Goal: Transaction & Acquisition: Purchase product/service

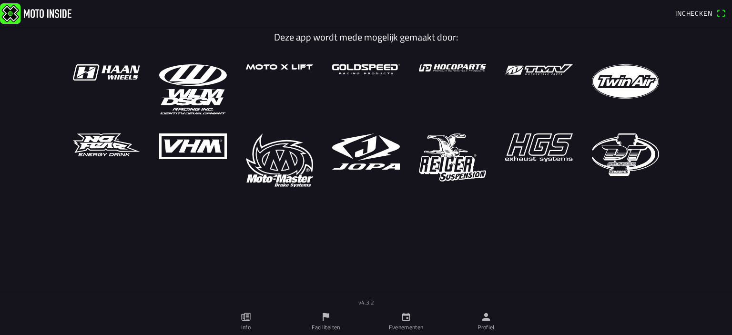
click at [701, 17] on span "Inchecken" at bounding box center [694, 13] width 37 height 10
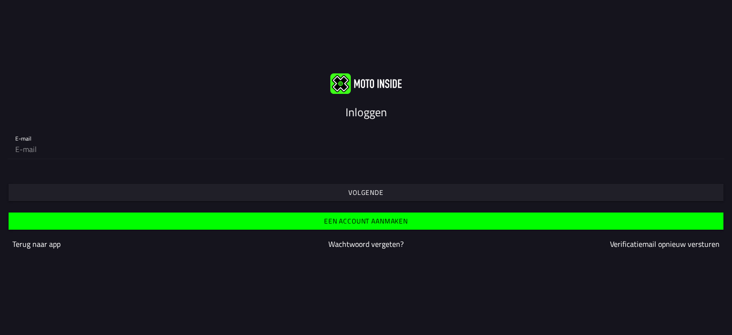
click at [0, 0] on slot "Een account aanmaken" at bounding box center [0, 0] width 0 height 0
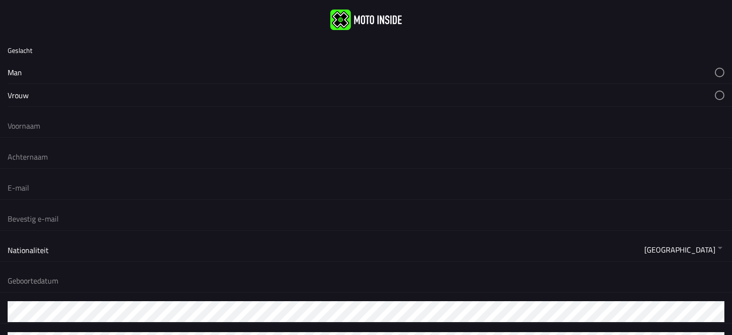
click at [12, 61] on button "button" at bounding box center [370, 72] width 725 height 22
click at [20, 61] on button "button" at bounding box center [370, 72] width 725 height 22
click at [24, 115] on input "text" at bounding box center [366, 125] width 717 height 21
type input "P"
type input "Allessandro"
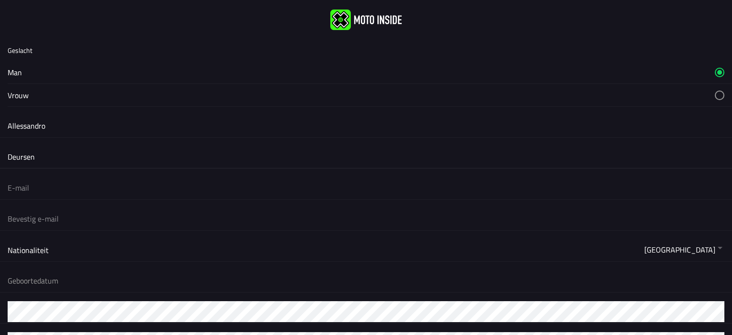
type input "Deursen"
type input "[EMAIL_ADDRESS][DOMAIN_NAME]"
click at [24, 269] on button "button" at bounding box center [370, 280] width 725 height 23
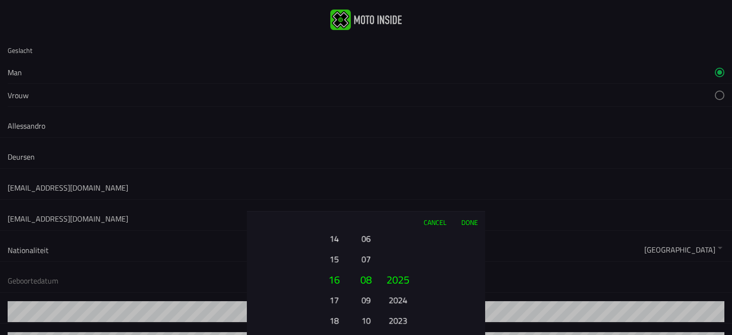
click at [329, 299] on button "17" at bounding box center [334, 300] width 26 height 17
click at [366, 300] on button "09" at bounding box center [366, 300] width 13 height 17
click at [406, 317] on button "2023" at bounding box center [398, 320] width 26 height 17
click at [405, 319] on button "2021" at bounding box center [398, 320] width 26 height 17
click at [405, 319] on button "2020" at bounding box center [398, 320] width 26 height 17
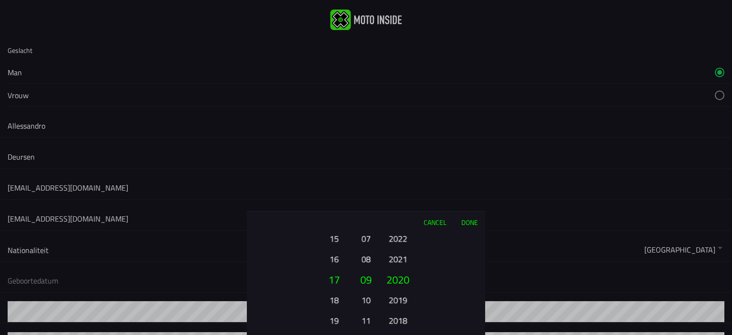
click at [405, 319] on button "2018" at bounding box center [398, 320] width 26 height 17
click at [405, 319] on button "2016" at bounding box center [398, 320] width 26 height 17
click at [405, 319] on button "2014" at bounding box center [398, 320] width 26 height 17
click at [405, 320] on button "2012" at bounding box center [398, 320] width 26 height 17
click at [405, 320] on button "2010" at bounding box center [398, 320] width 26 height 17
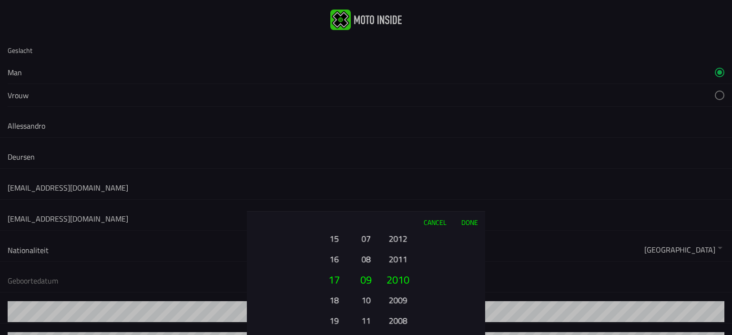
click at [405, 320] on button "2008" at bounding box center [398, 320] width 26 height 17
click at [405, 320] on button "2006" at bounding box center [398, 320] width 26 height 17
click at [405, 320] on button "2004" at bounding box center [398, 320] width 26 height 17
click at [405, 320] on button "2002" at bounding box center [398, 320] width 26 height 17
click at [405, 320] on button "2000" at bounding box center [398, 320] width 26 height 17
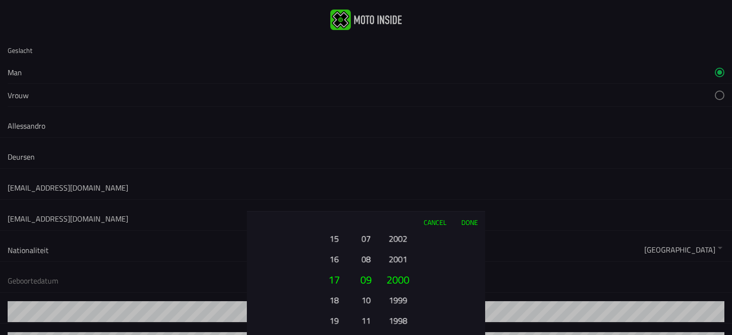
click at [405, 320] on button "1998" at bounding box center [398, 320] width 26 height 17
click at [405, 320] on button "1996" at bounding box center [398, 320] width 26 height 17
click at [405, 320] on button "1994" at bounding box center [398, 320] width 26 height 17
click at [401, 301] on button "1993" at bounding box center [398, 300] width 26 height 17
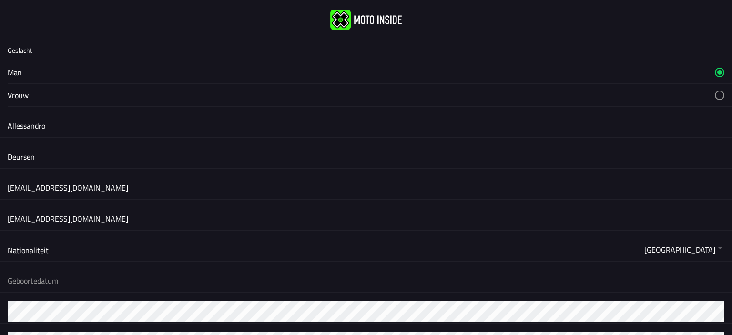
click at [35, 258] on ion-backdrop at bounding box center [366, 167] width 732 height 335
click at [41, 269] on button "button" at bounding box center [370, 280] width 725 height 23
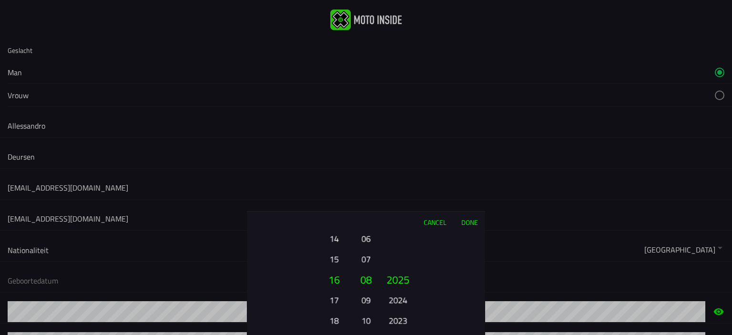
click at [337, 300] on button "17" at bounding box center [334, 300] width 26 height 17
click at [366, 298] on button "09" at bounding box center [366, 300] width 13 height 17
click at [401, 295] on button "2024" at bounding box center [398, 300] width 26 height 17
click at [402, 313] on button "2023" at bounding box center [398, 310] width 26 height 17
click at [400, 320] on button "2021" at bounding box center [398, 320] width 26 height 17
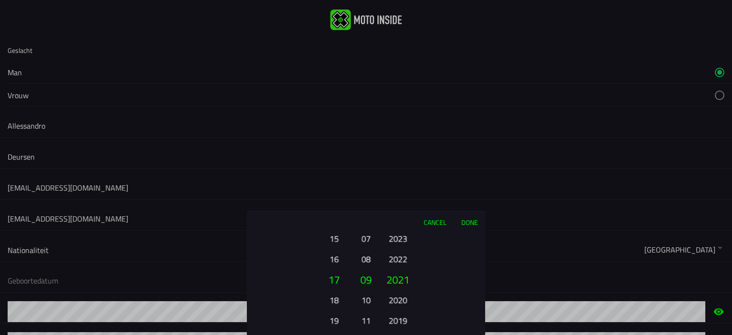
drag, startPoint x: 401, startPoint y: 319, endPoint x: 410, endPoint y: 319, distance: 9.1
click at [401, 319] on button "2019" at bounding box center [398, 320] width 26 height 17
click at [399, 317] on button "2017" at bounding box center [398, 320] width 26 height 17
click at [401, 320] on button "2015" at bounding box center [398, 320] width 26 height 17
click at [405, 320] on button "2013" at bounding box center [398, 320] width 26 height 17
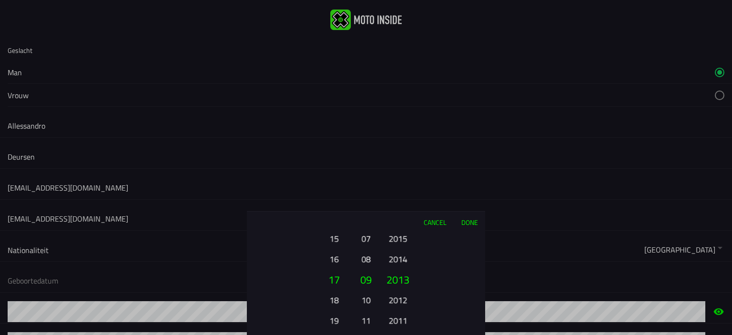
click at [405, 320] on button "2011" at bounding box center [398, 320] width 26 height 17
click at [405, 320] on button "2009" at bounding box center [398, 320] width 26 height 17
click at [405, 320] on button "2007" at bounding box center [398, 320] width 26 height 17
click at [405, 320] on button "2005" at bounding box center [398, 320] width 26 height 17
click at [405, 320] on button "2003" at bounding box center [398, 320] width 26 height 17
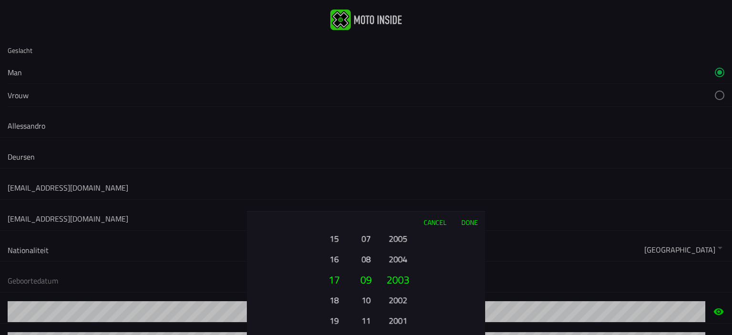
click at [405, 320] on button "2001" at bounding box center [398, 320] width 26 height 17
click at [405, 320] on button "1999" at bounding box center [398, 320] width 26 height 17
click at [405, 320] on button "1997" at bounding box center [398, 320] width 26 height 17
click at [405, 320] on button "1995" at bounding box center [398, 320] width 26 height 17
click at [397, 318] on button "1993" at bounding box center [398, 320] width 26 height 17
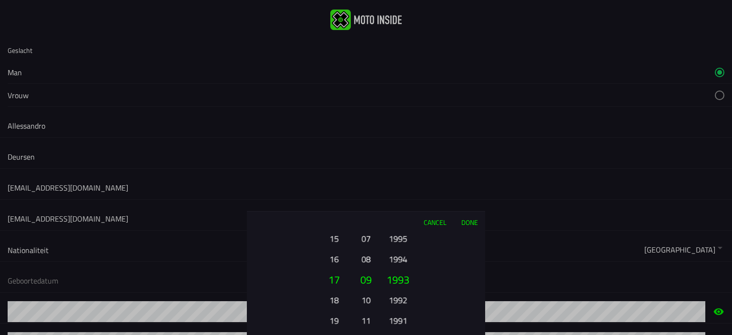
click at [470, 214] on button "Done" at bounding box center [469, 222] width 31 height 21
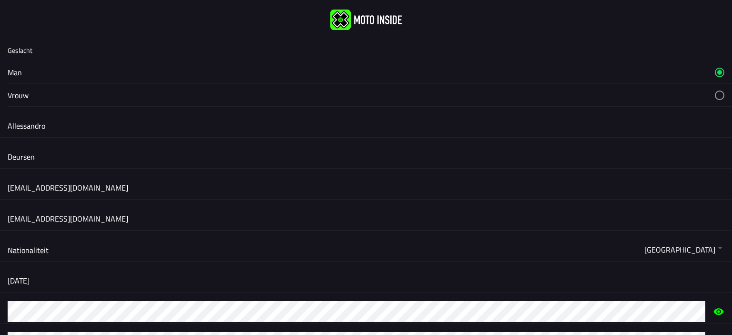
click at [21, 61] on button "button" at bounding box center [370, 72] width 725 height 22
click at [13, 61] on button "button" at bounding box center [370, 72] width 725 height 22
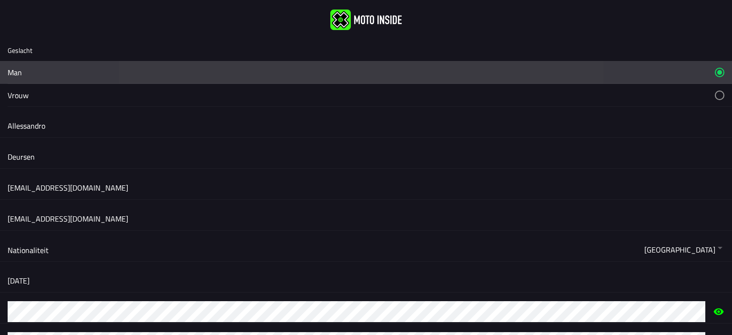
click at [13, 61] on button "button" at bounding box center [370, 72] width 725 height 22
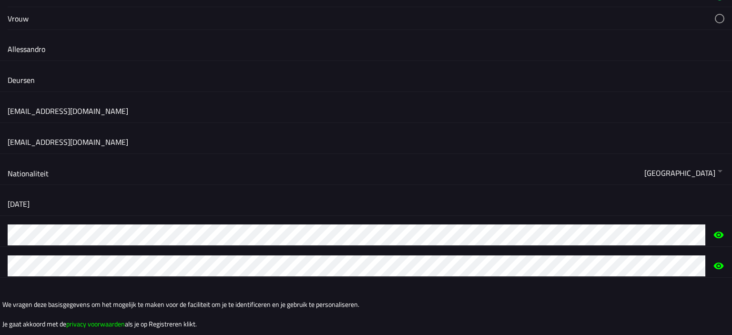
scroll to position [120, 0]
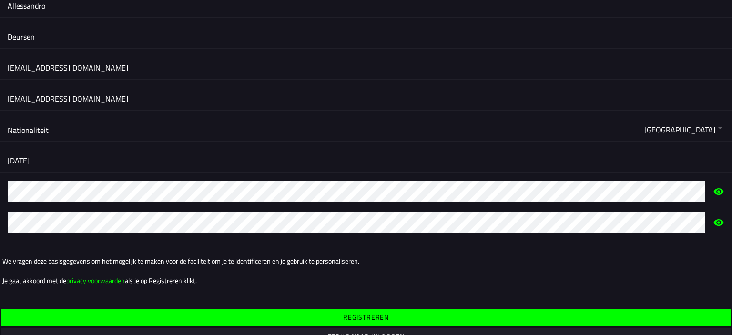
click at [0, 0] on slot "Registreren" at bounding box center [0, 0] width 0 height 0
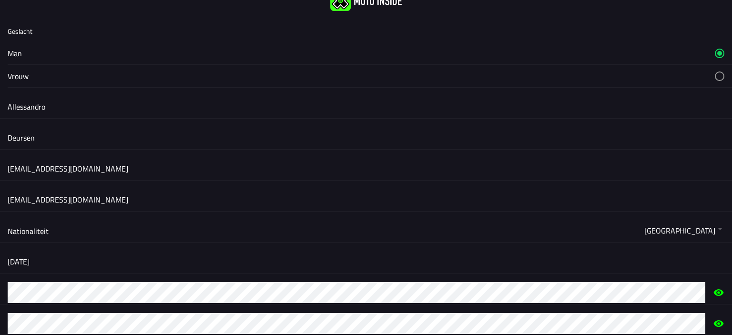
scroll to position [0, 0]
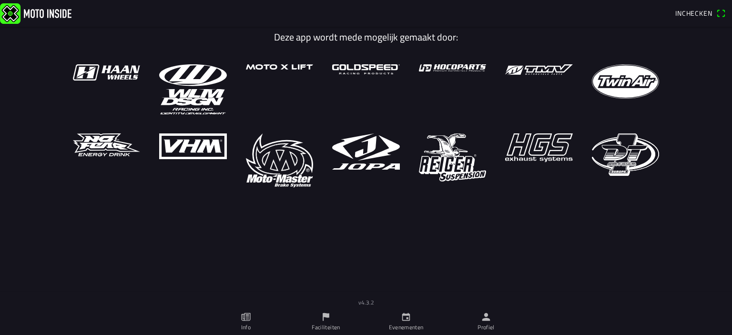
click at [486, 325] on ion-label "Profiel" at bounding box center [486, 327] width 17 height 9
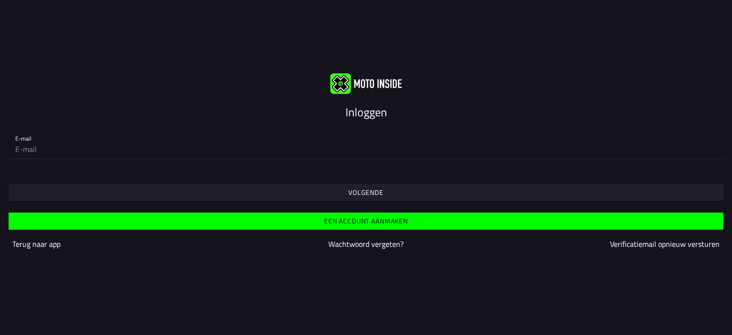
click at [83, 140] on input "email" at bounding box center [366, 149] width 702 height 19
type input "[EMAIL_ADDRESS][DOMAIN_NAME]"
click at [0, 0] on slot "Volgende" at bounding box center [0, 0] width 0 height 0
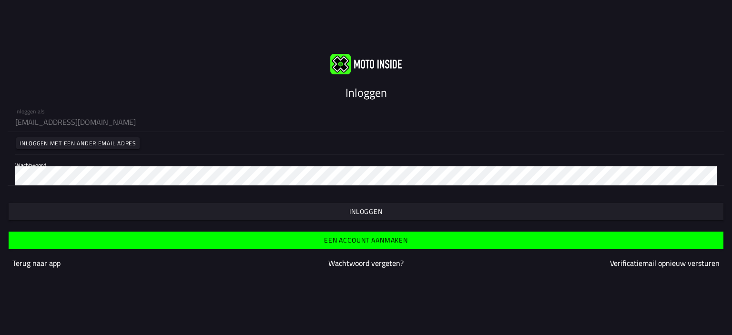
click at [0, 0] on slot "Inloggen" at bounding box center [0, 0] width 0 height 0
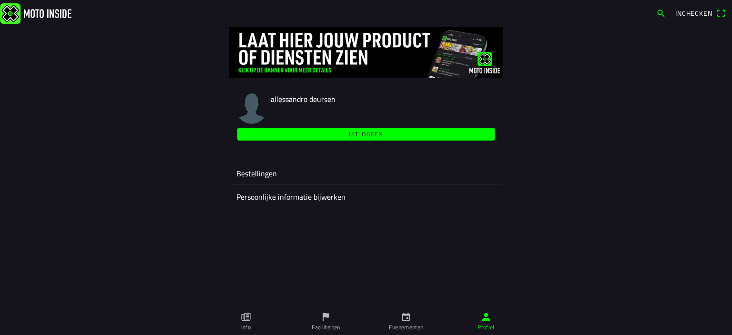
click at [267, 174] on ion-label "Bestellingen" at bounding box center [365, 173] width 259 height 11
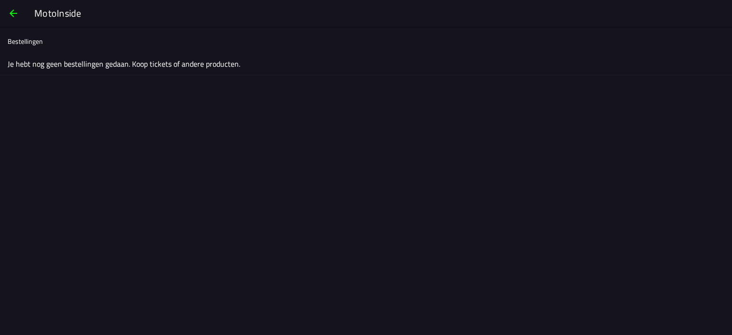
click at [119, 64] on ion-label "Je hebt nog geen bestellingen gedaan. Koop tickets of andere producten." at bounding box center [366, 63] width 717 height 11
click at [25, 41] on ion-label "Bestellingen" at bounding box center [25, 41] width 35 height 10
click at [9, 13] on span "button" at bounding box center [13, 13] width 11 height 23
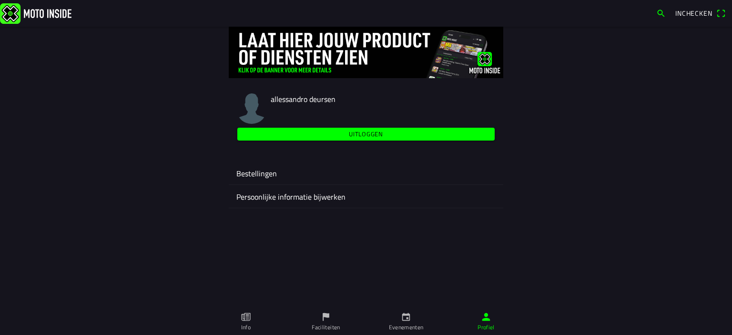
click at [264, 174] on ion-label "Bestellingen" at bounding box center [365, 173] width 259 height 11
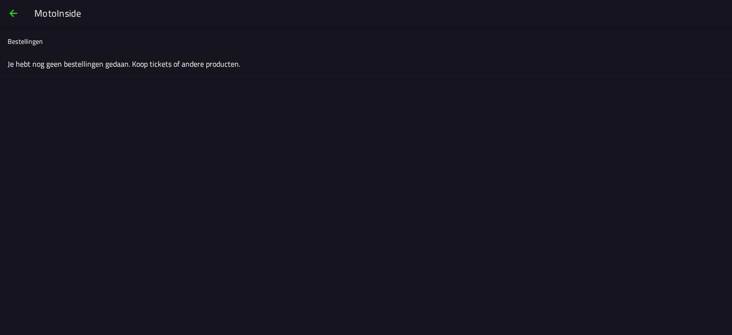
click at [13, 12] on span "button" at bounding box center [13, 13] width 11 height 23
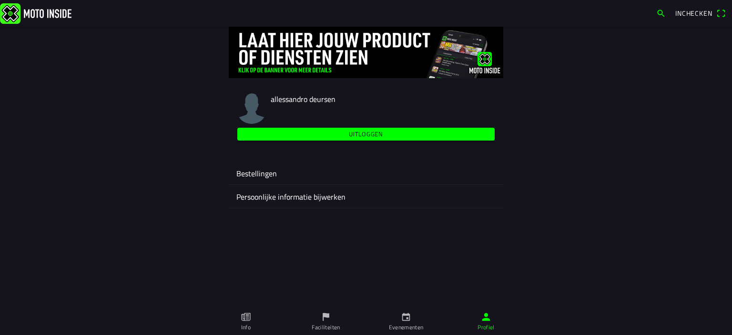
click at [687, 13] on span "Inchecken" at bounding box center [694, 13] width 37 height 10
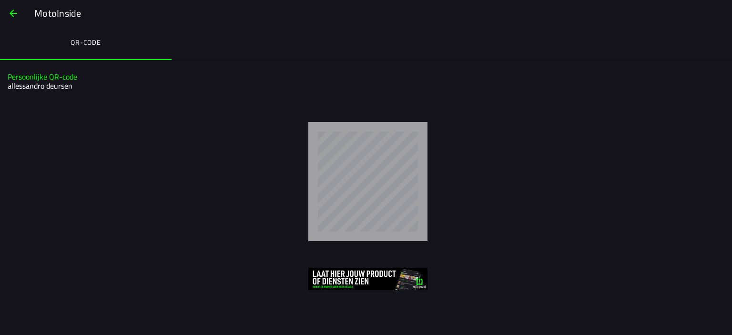
click at [7, 11] on button "button" at bounding box center [13, 13] width 23 height 23
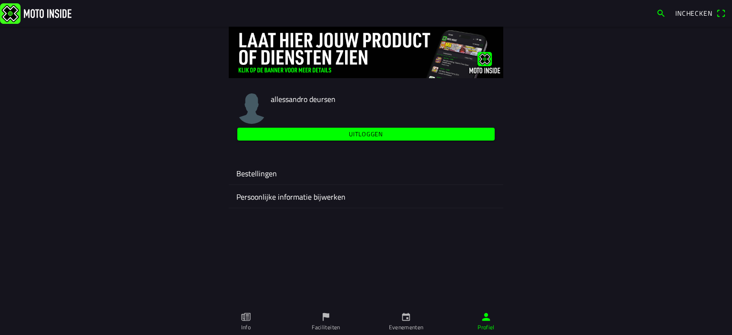
click at [331, 320] on icon "flag" at bounding box center [326, 317] width 10 height 10
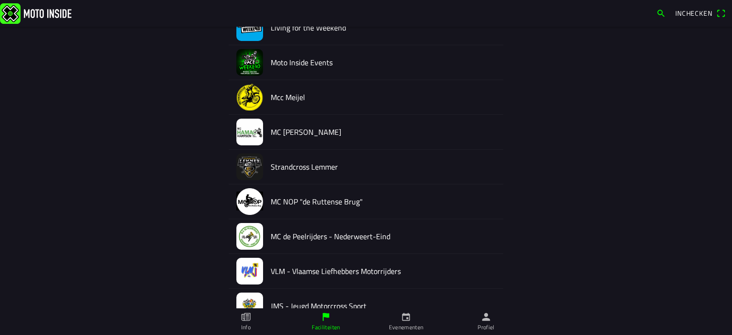
scroll to position [1758, 0]
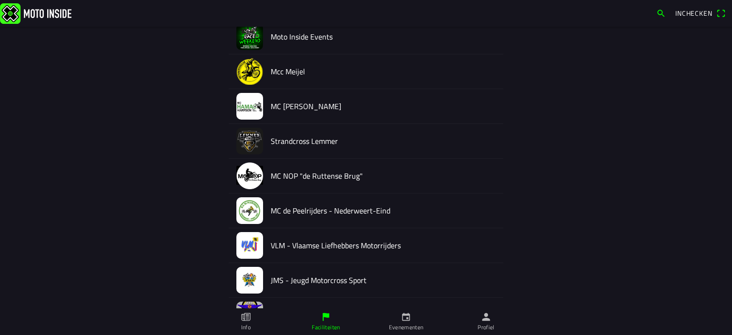
click at [251, 171] on img at bounding box center [249, 176] width 27 height 27
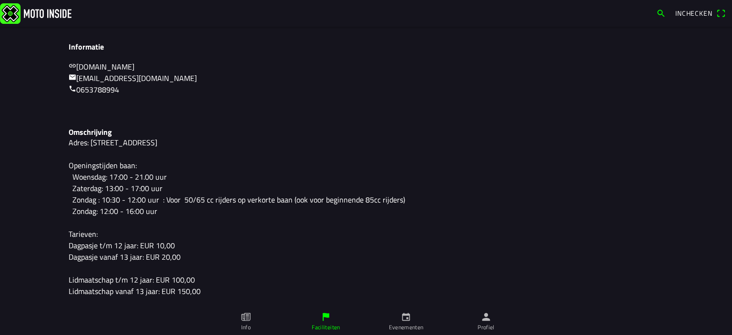
scroll to position [123, 0]
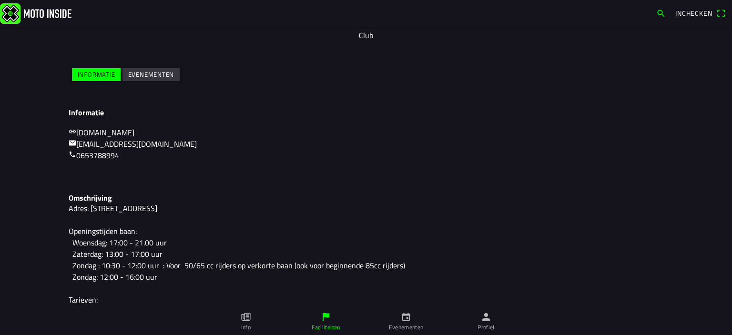
click at [0, 0] on slot "Evenementen" at bounding box center [0, 0] width 0 height 0
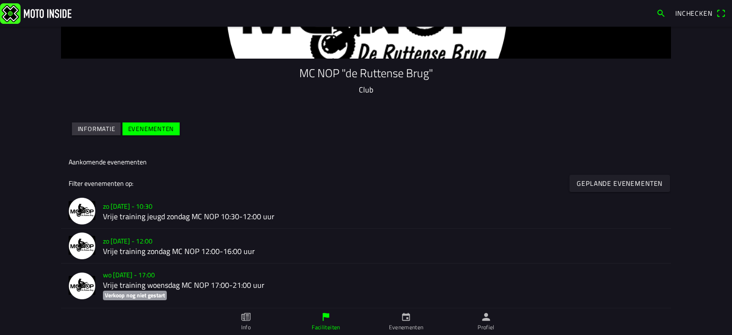
scroll to position [71, 0]
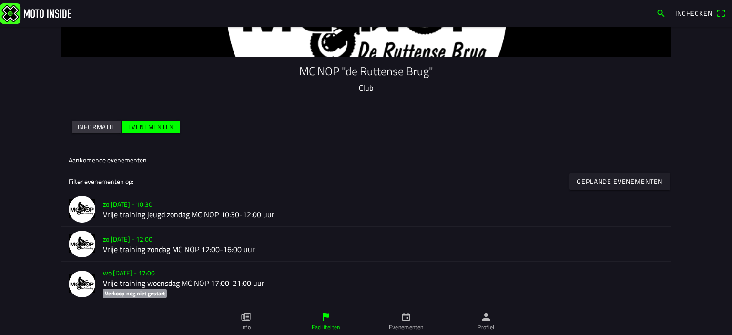
click at [162, 251] on h2 "Vrije training zondag MC NOP 12:00-16:00 uur" at bounding box center [383, 249] width 561 height 9
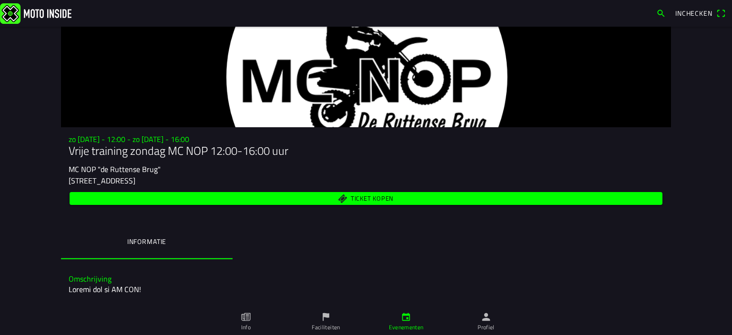
click at [363, 201] on span "Ticket kopen" at bounding box center [372, 198] width 43 height 6
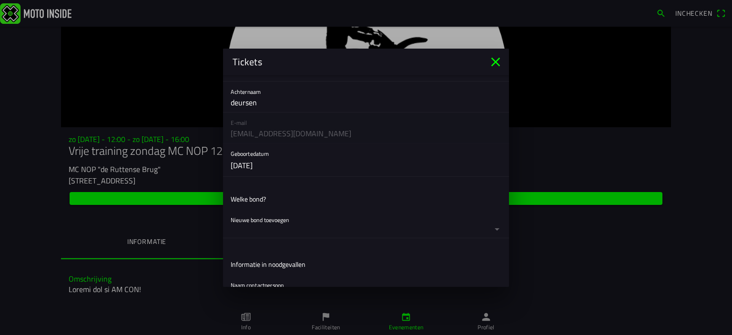
scroll to position [71, 0]
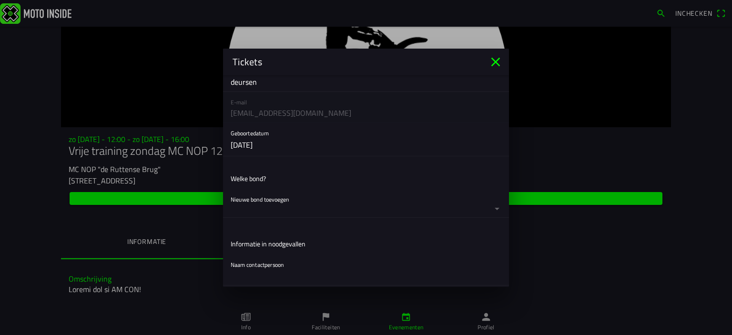
click at [261, 178] on ion-label "Welke bond?" at bounding box center [248, 179] width 35 height 10
click at [273, 179] on ion-list-header "Welke bond?" at bounding box center [366, 178] width 286 height 21
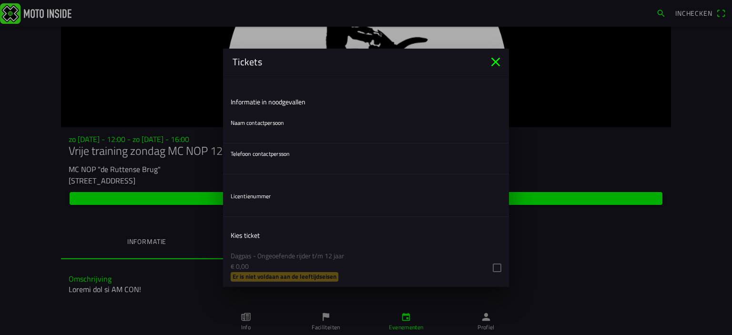
scroll to position [142, 0]
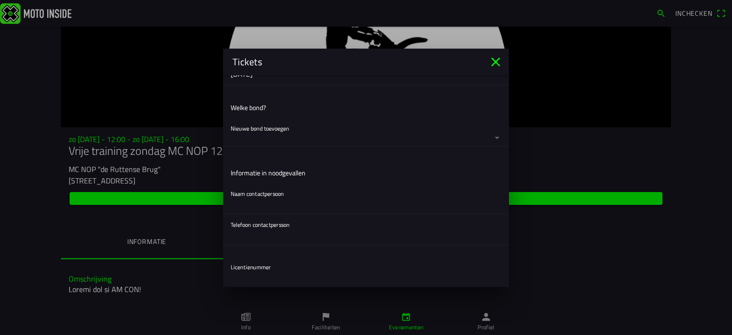
click at [259, 195] on div "Naam contactpersoon" at bounding box center [366, 199] width 271 height 31
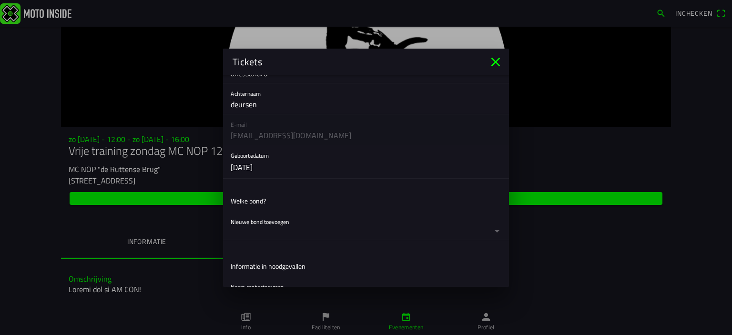
scroll to position [71, 0]
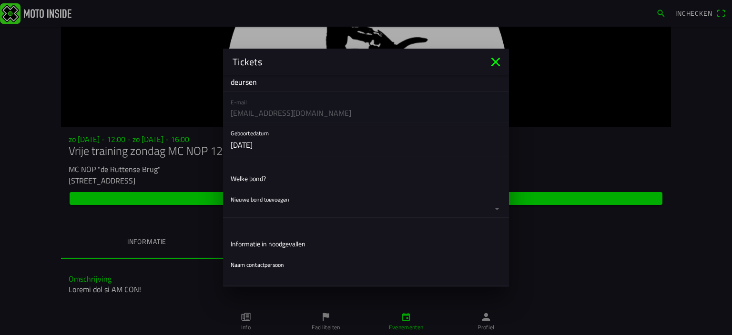
click at [269, 202] on button "button" at bounding box center [370, 203] width 278 height 28
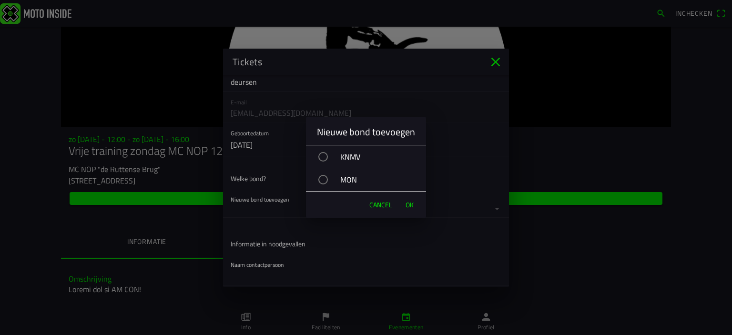
click at [321, 156] on div "button" at bounding box center [323, 157] width 10 height 10
click at [405, 205] on button "OK" at bounding box center [410, 204] width 18 height 19
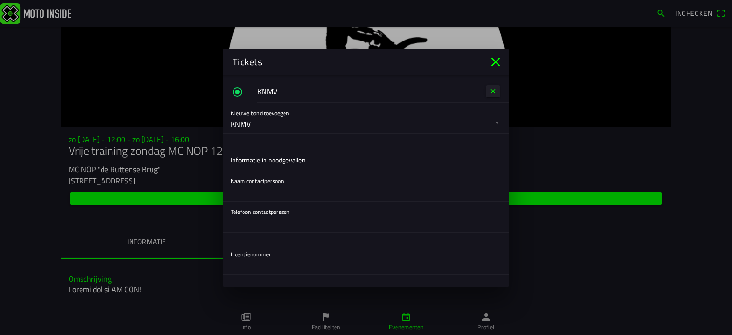
scroll to position [213, 0]
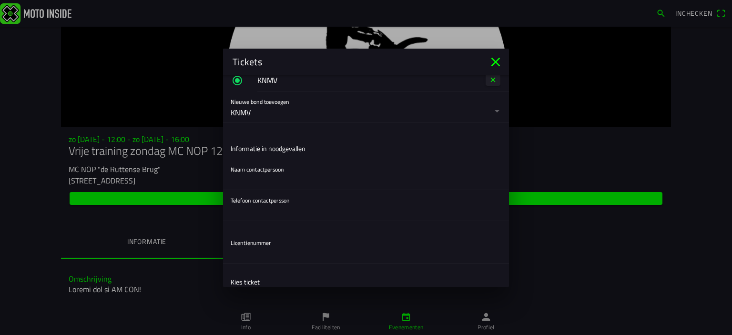
click at [269, 176] on input "text" at bounding box center [366, 180] width 271 height 19
type input "[PERSON_NAME]"
type input "0611719215"
click at [273, 254] on input "text" at bounding box center [366, 253] width 271 height 19
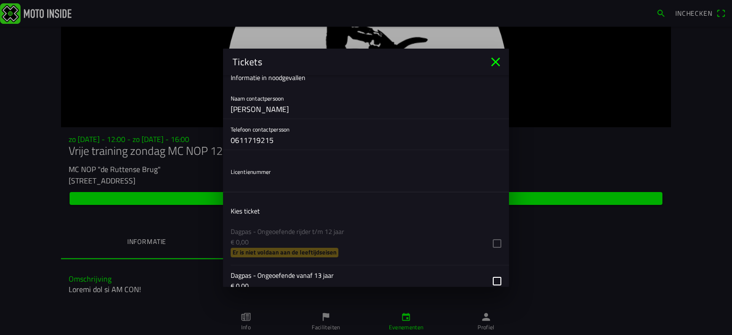
scroll to position [355, 0]
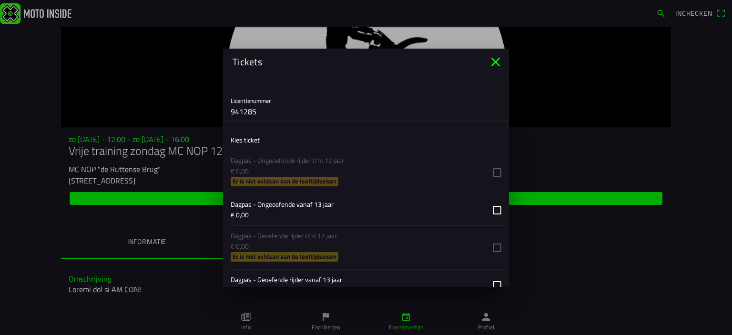
type input "941285"
click at [282, 140] on ion-list-header "Kies ticket" at bounding box center [366, 139] width 286 height 21
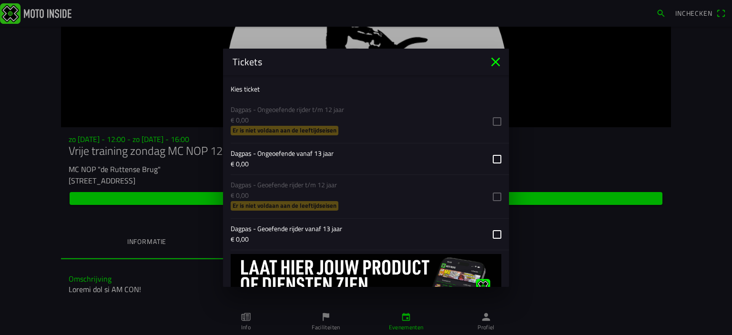
scroll to position [452, 0]
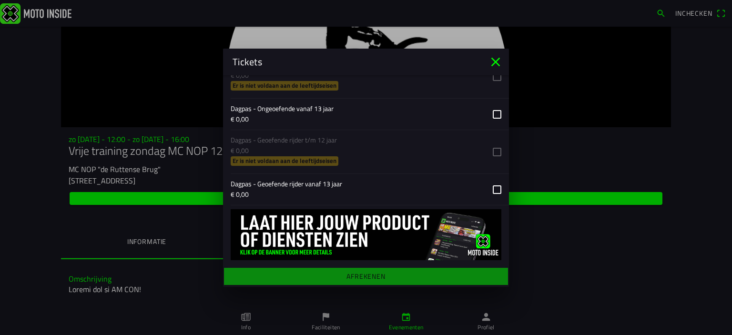
click at [498, 191] on button "button" at bounding box center [370, 189] width 278 height 31
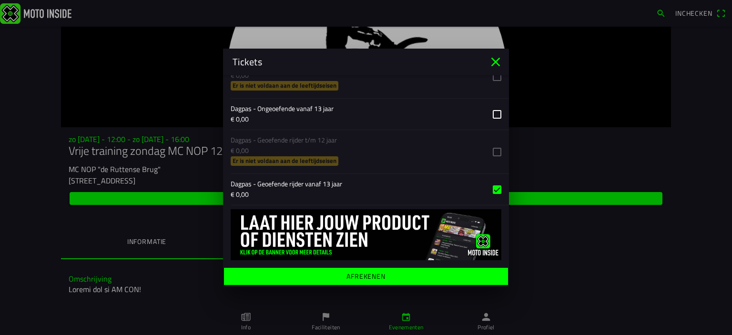
click at [382, 278] on ion-label "Afrekenen" at bounding box center [366, 276] width 39 height 7
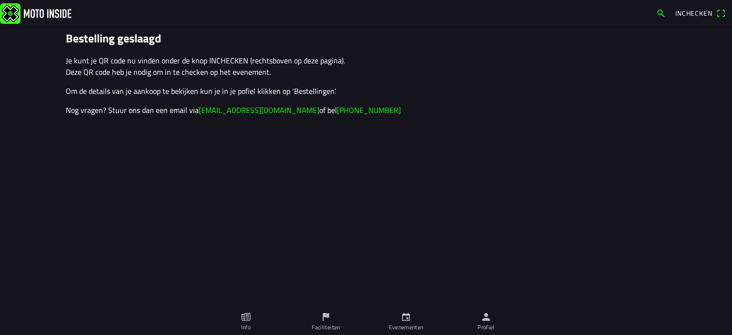
click at [692, 12] on span "Inchecken" at bounding box center [694, 13] width 37 height 10
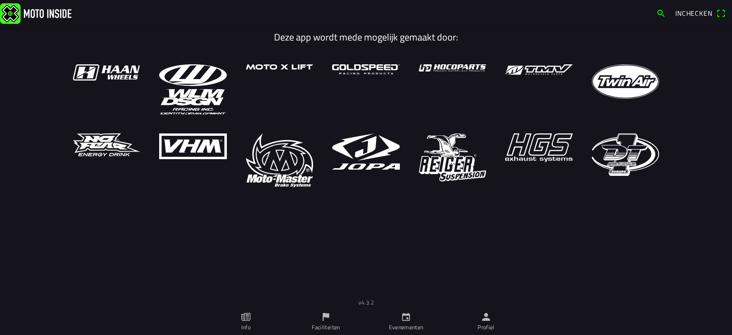
click at [695, 16] on span "Inchecken" at bounding box center [694, 13] width 37 height 10
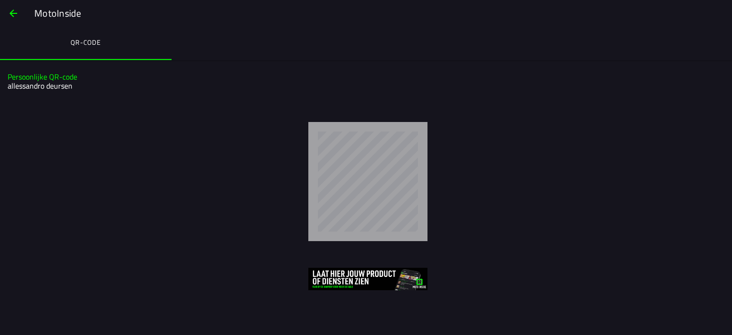
click at [11, 16] on span "button" at bounding box center [13, 13] width 11 height 23
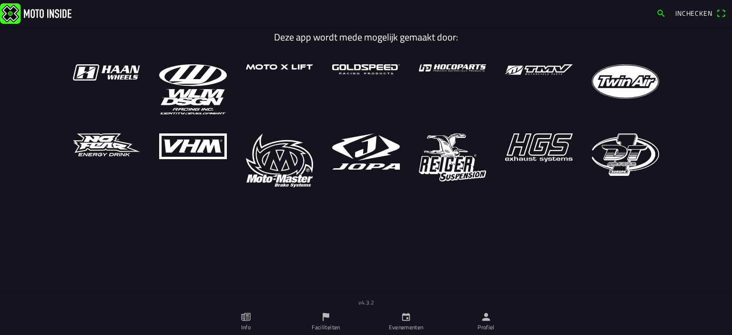
click at [476, 323] on link "Profiel" at bounding box center [486, 321] width 80 height 27
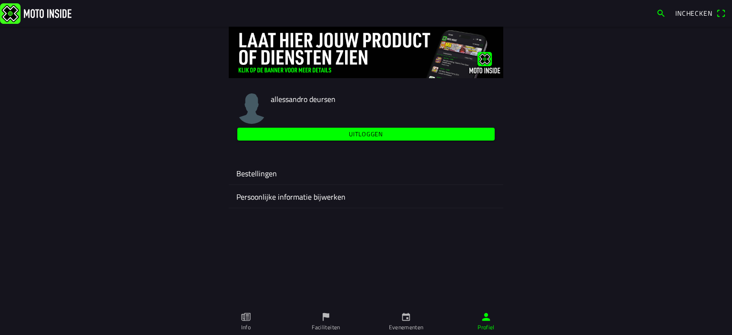
click at [268, 173] on ion-label "Bestellingen" at bounding box center [365, 173] width 259 height 11
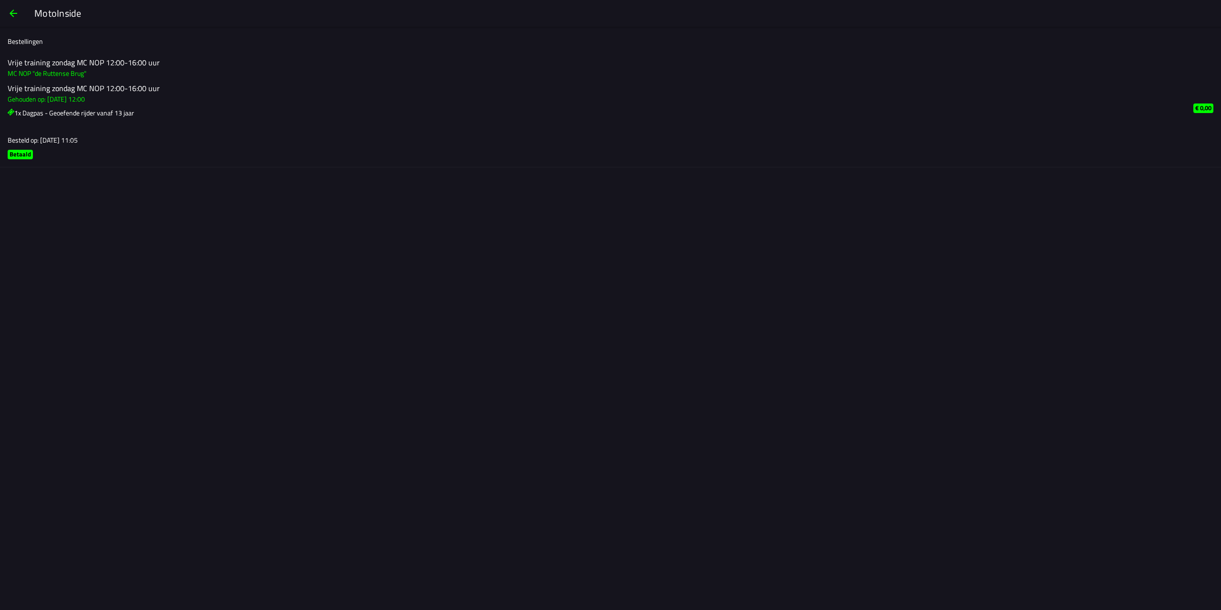
click at [45, 204] on ion-infinite-scroll-content "Meer aan het laden..." at bounding box center [610, 187] width 1221 height 40
